Goal: Task Accomplishment & Management: Complete application form

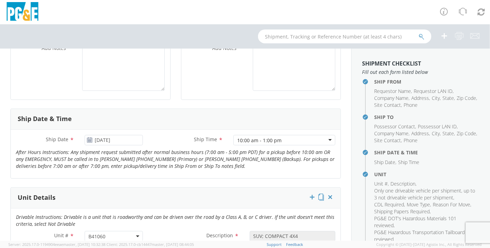
scroll to position [256, 0]
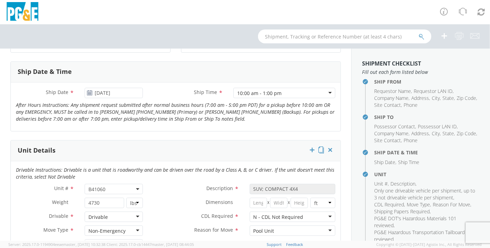
click at [89, 90] on icon at bounding box center [90, 93] width 6 height 6
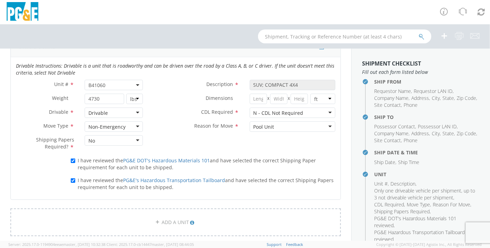
scroll to position [363, 0]
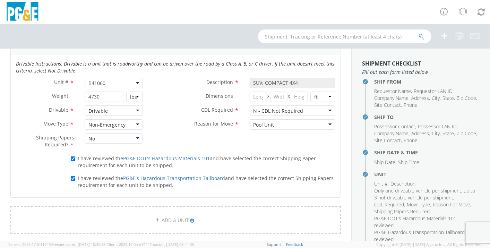
click at [181, 137] on div "Unit # * B41060 B41060 Description * SUV; COMPACT 4X4 Weight * 4730 lbs kgs Dim…" at bounding box center [176, 115] width 330 height 75
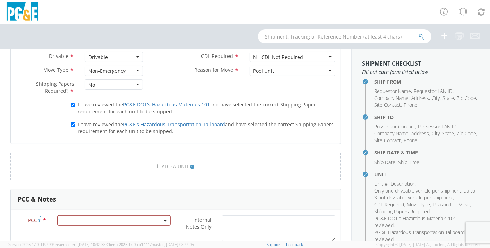
scroll to position [419, 0]
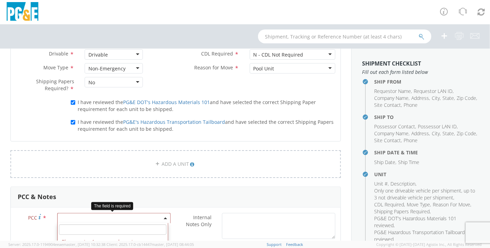
click at [63, 213] on span at bounding box center [113, 218] width 113 height 10
click at [80, 227] on input "number" at bounding box center [113, 229] width 108 height 10
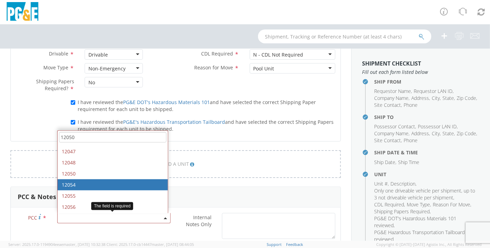
scroll to position [276, 0]
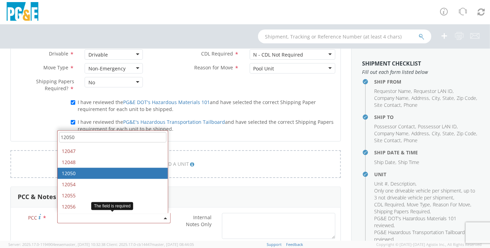
type input "12050"
select select "12050"
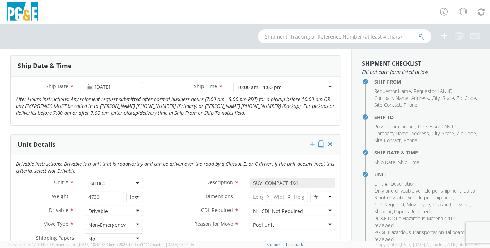
scroll to position [264, 0]
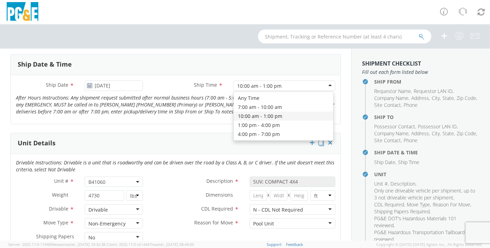
click at [323, 82] on div "10:00 am - 1:00 pm" at bounding box center [284, 85] width 102 height 10
click at [312, 82] on div "1:00 pm - 4:00 pm" at bounding box center [284, 85] width 102 height 10
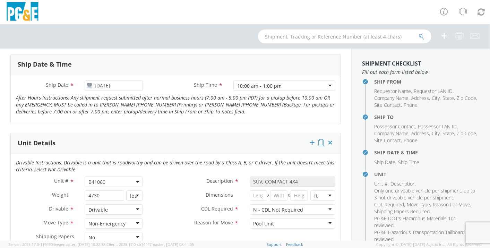
click at [339, 130] on div "Ship From Location Location * [PERSON_NAME] SC [PERSON_NAME] [GEOGRAPHIC_DATA] …" at bounding box center [175, 206] width 351 height 785
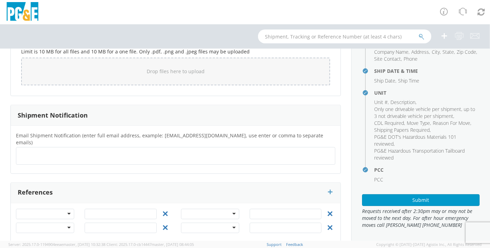
scroll to position [82, 0]
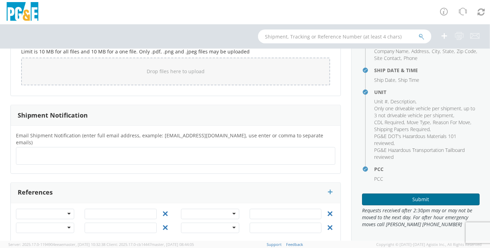
click at [420, 199] on button "Submit" at bounding box center [420, 199] width 117 height 12
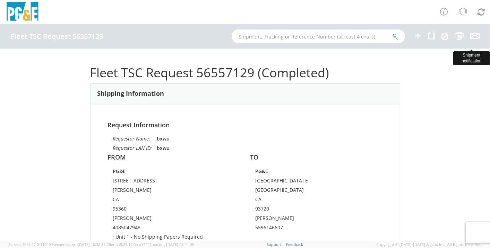
click at [473, 34] on icon at bounding box center [474, 36] width 9 height 9
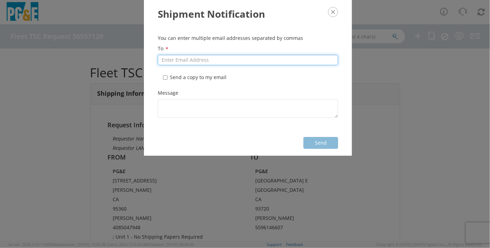
click at [196, 59] on input "To *" at bounding box center [248, 60] width 180 height 10
type input "L"
click at [332, 11] on icon "button" at bounding box center [333, 12] width 10 height 10
